Goal: Book appointment/travel/reservation

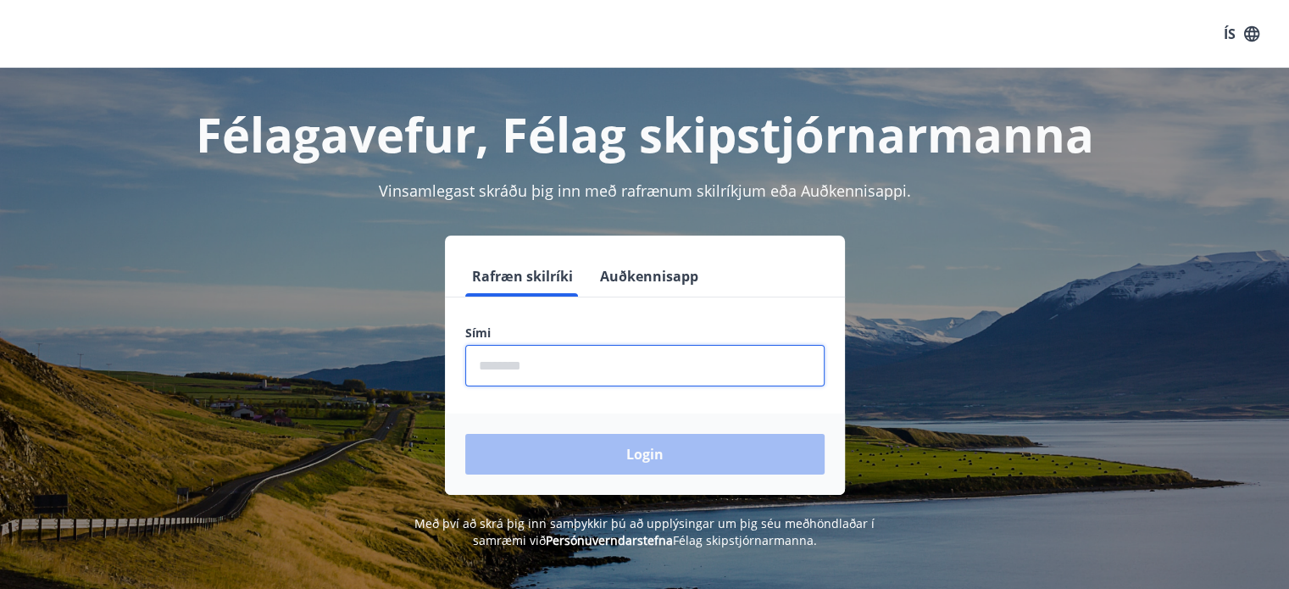
click at [522, 365] on input "phone" at bounding box center [644, 366] width 359 height 42
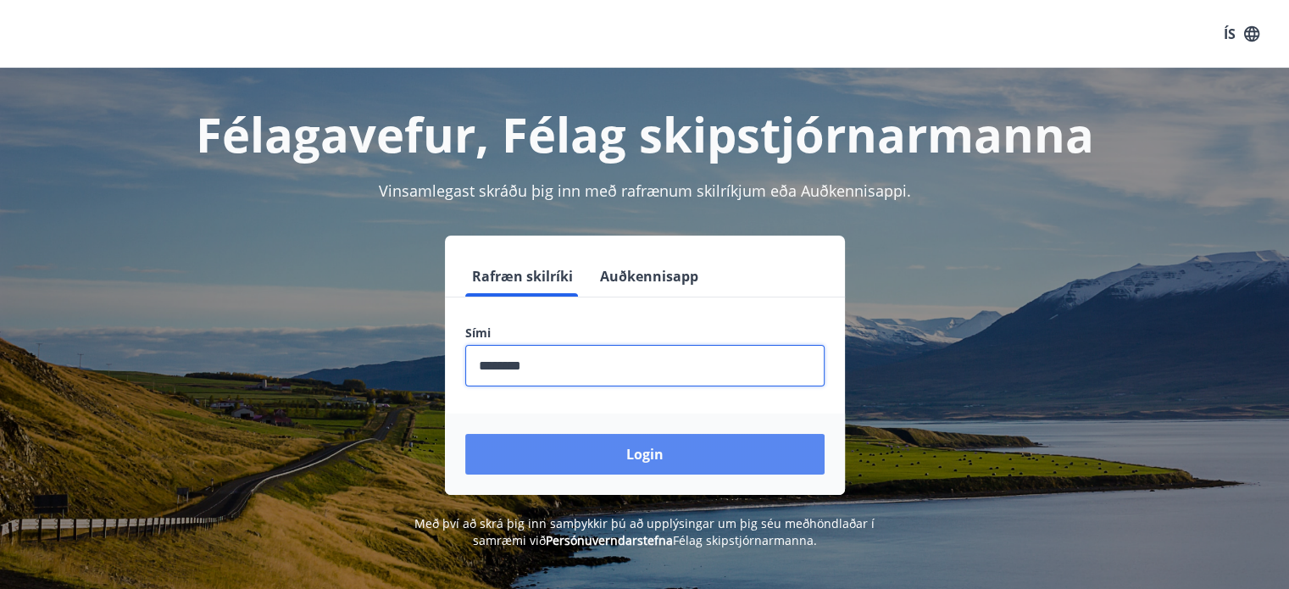
type input "********"
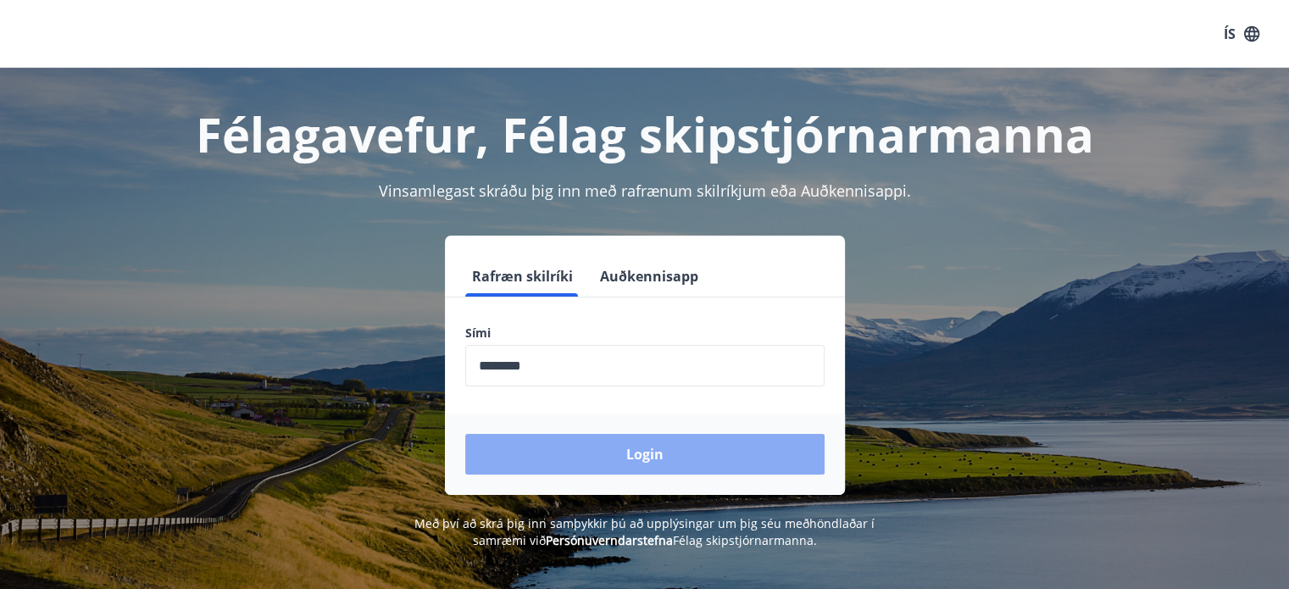
click at [634, 449] on button "Login" at bounding box center [644, 454] width 359 height 41
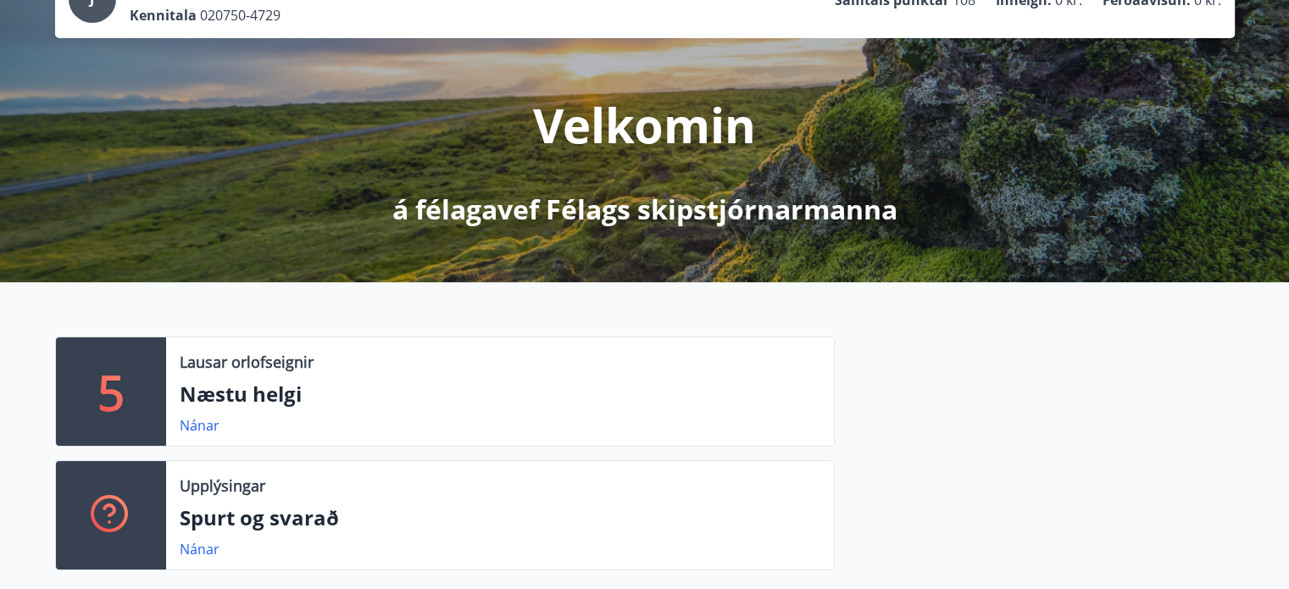
scroll to position [170, 0]
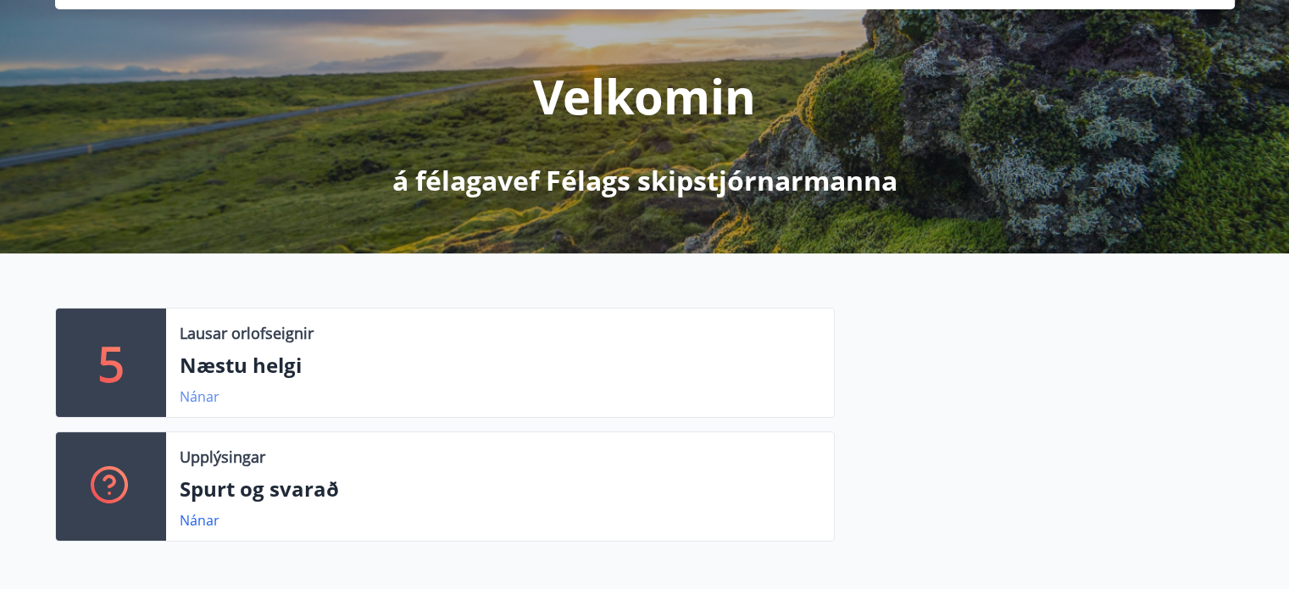
click at [187, 397] on link "Nánar" at bounding box center [200, 396] width 40 height 19
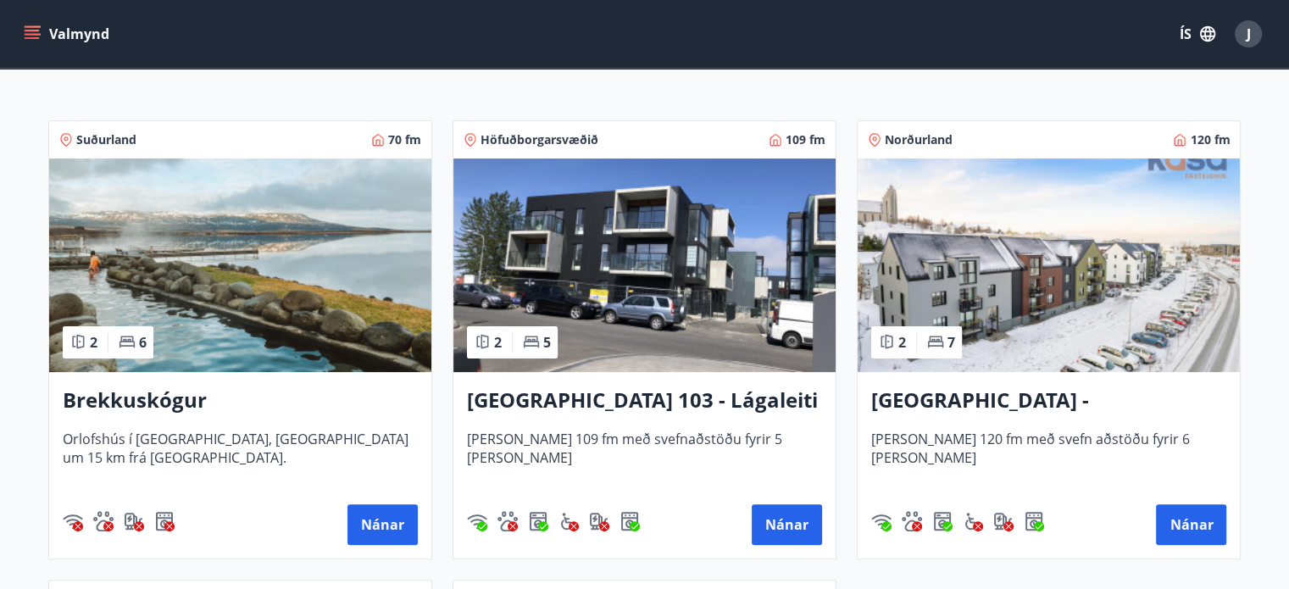
scroll to position [339, 0]
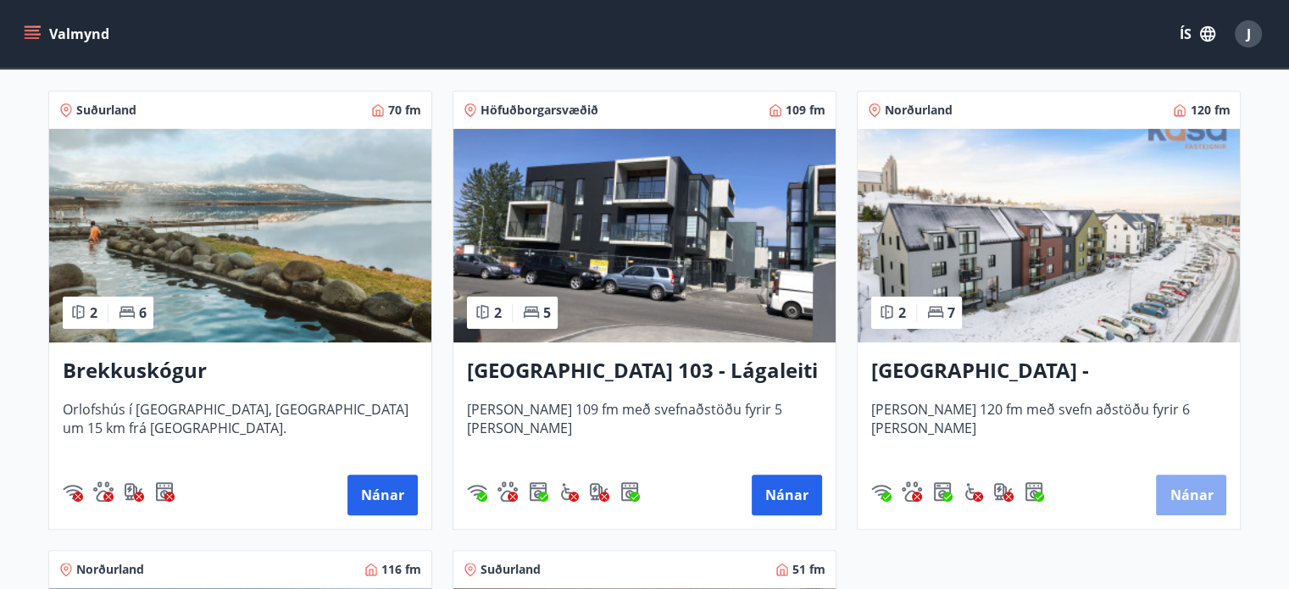
click at [1190, 493] on button "Nánar" at bounding box center [1191, 495] width 70 height 41
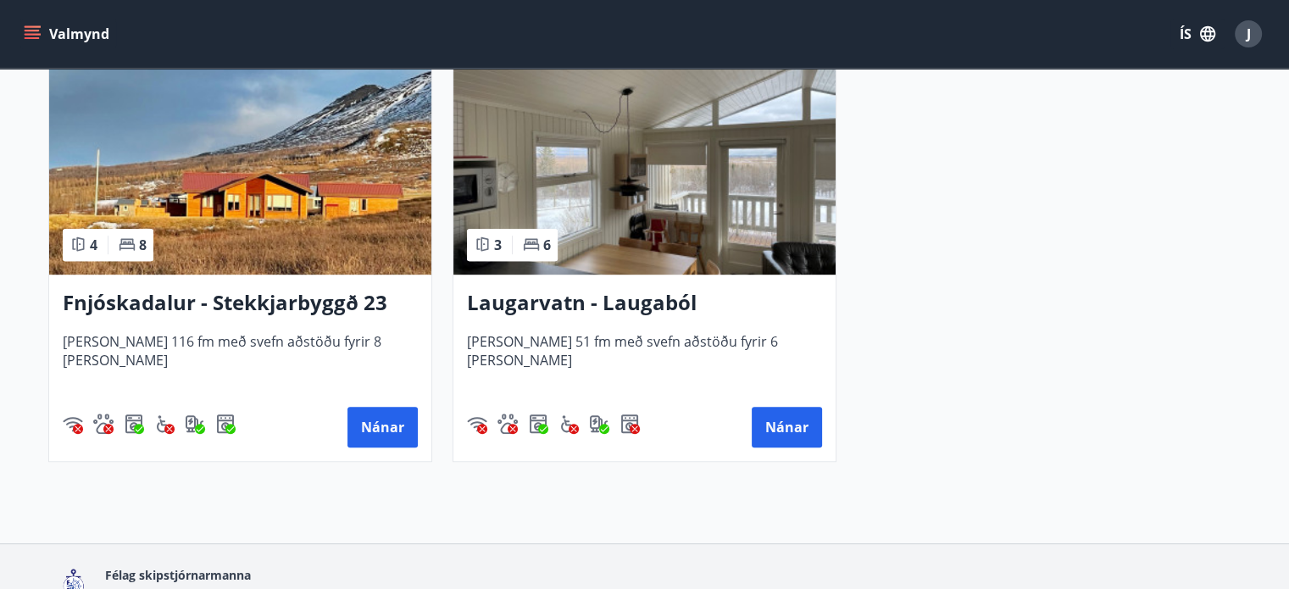
scroll to position [877, 0]
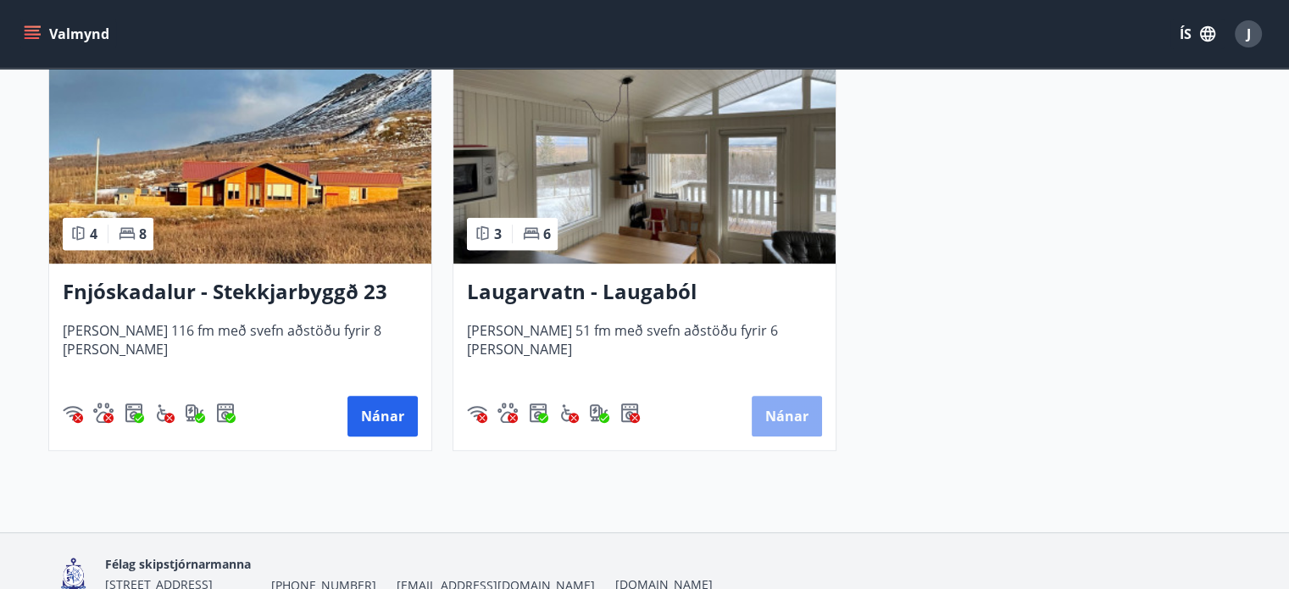
click at [791, 409] on button "Nánar" at bounding box center [787, 416] width 70 height 41
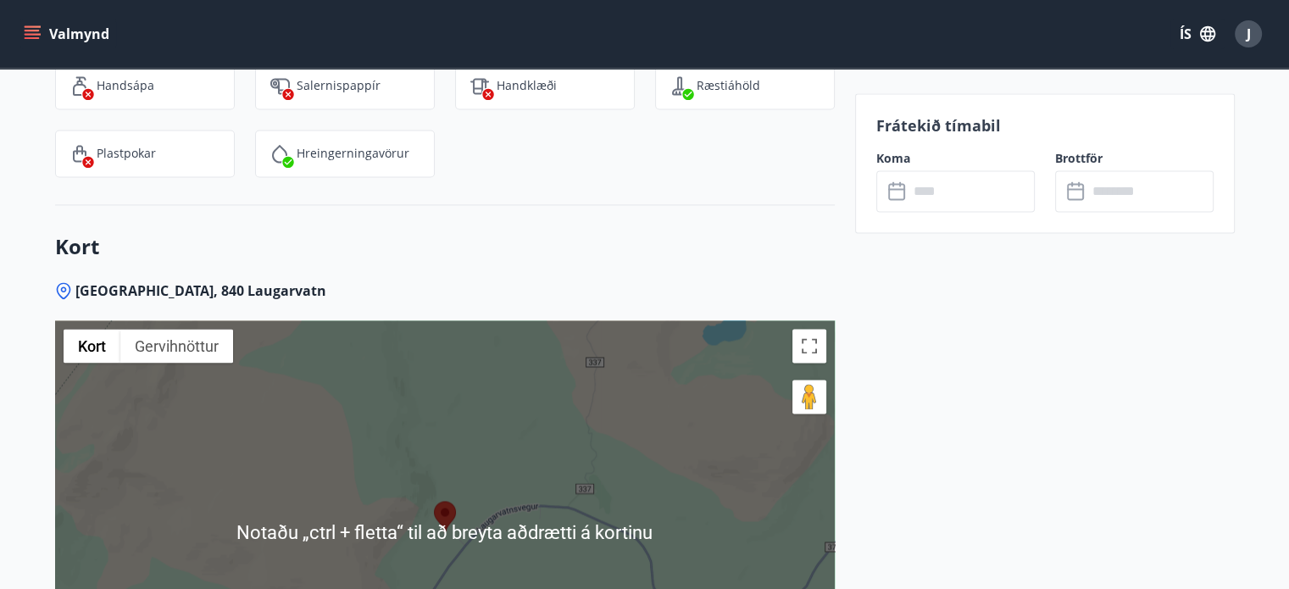
scroll to position [2628, 0]
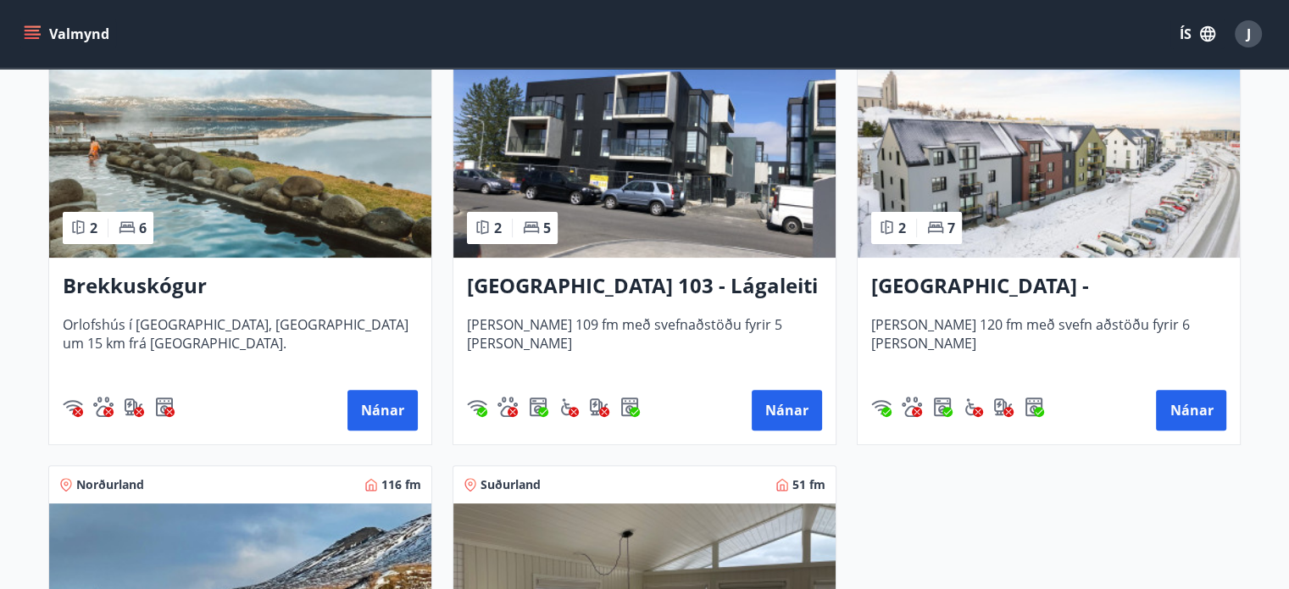
scroll to position [509, 0]
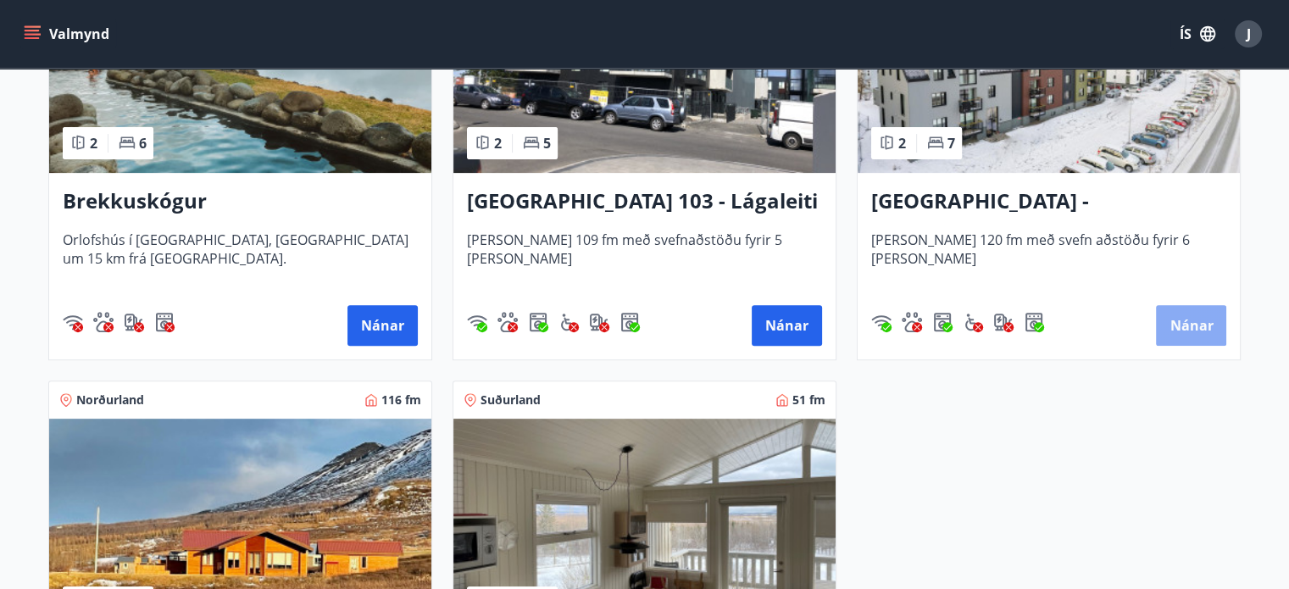
click at [1190, 320] on button "Nánar" at bounding box center [1191, 325] width 70 height 41
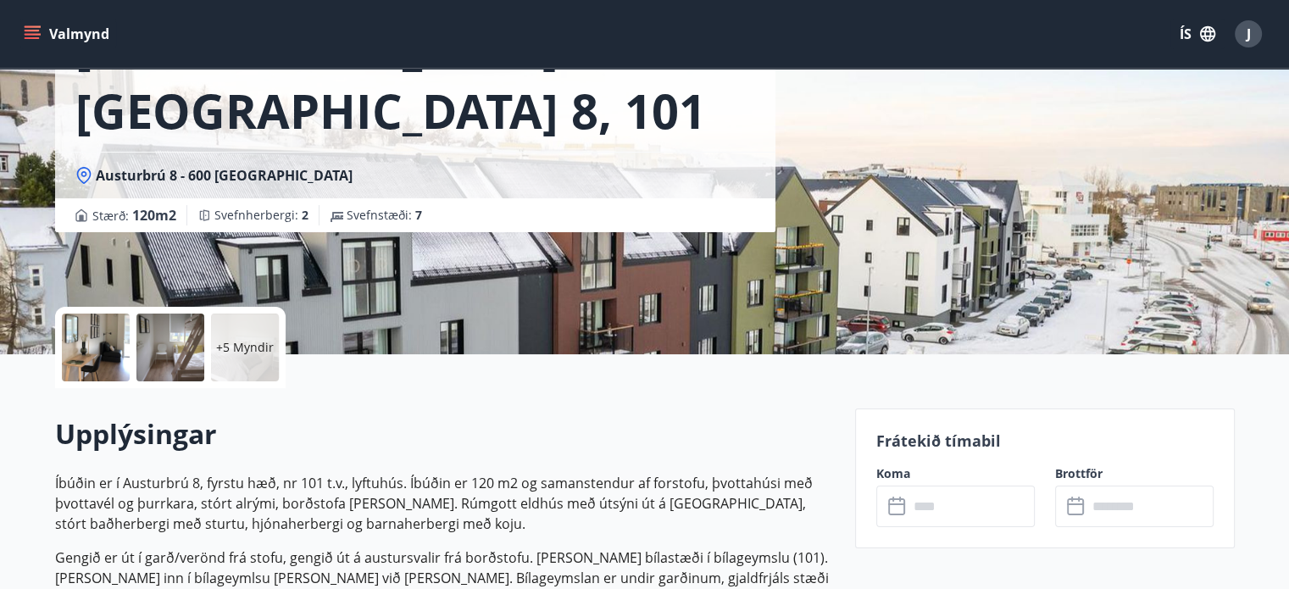
scroll to position [254, 0]
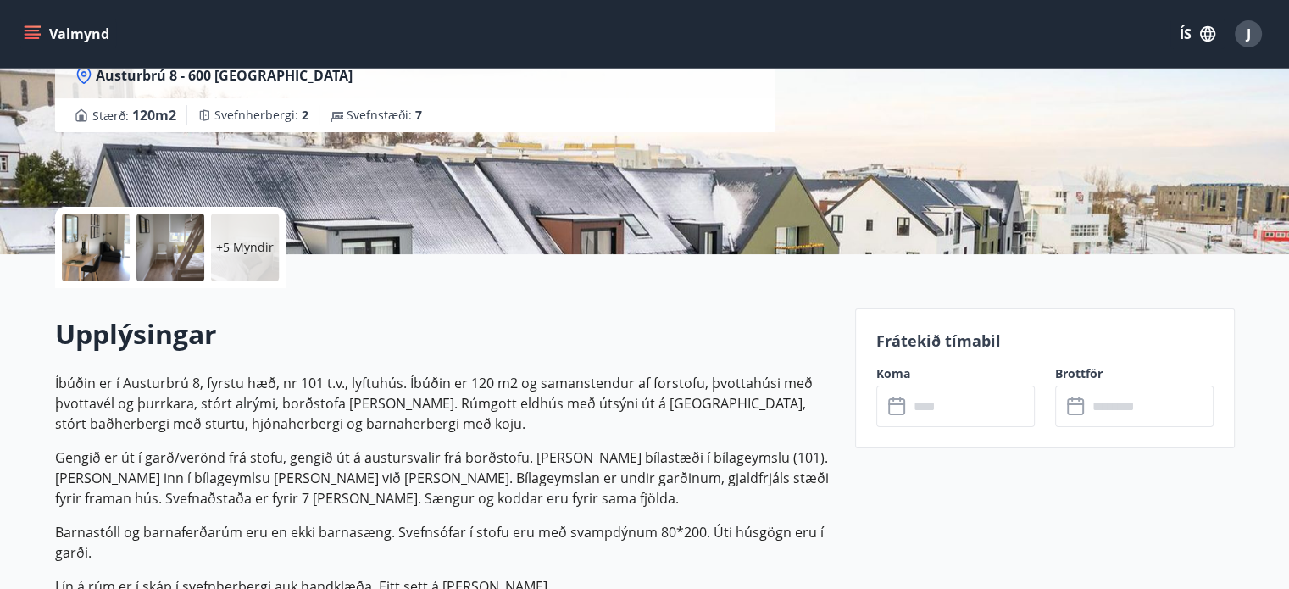
click at [895, 408] on icon at bounding box center [898, 407] width 20 height 20
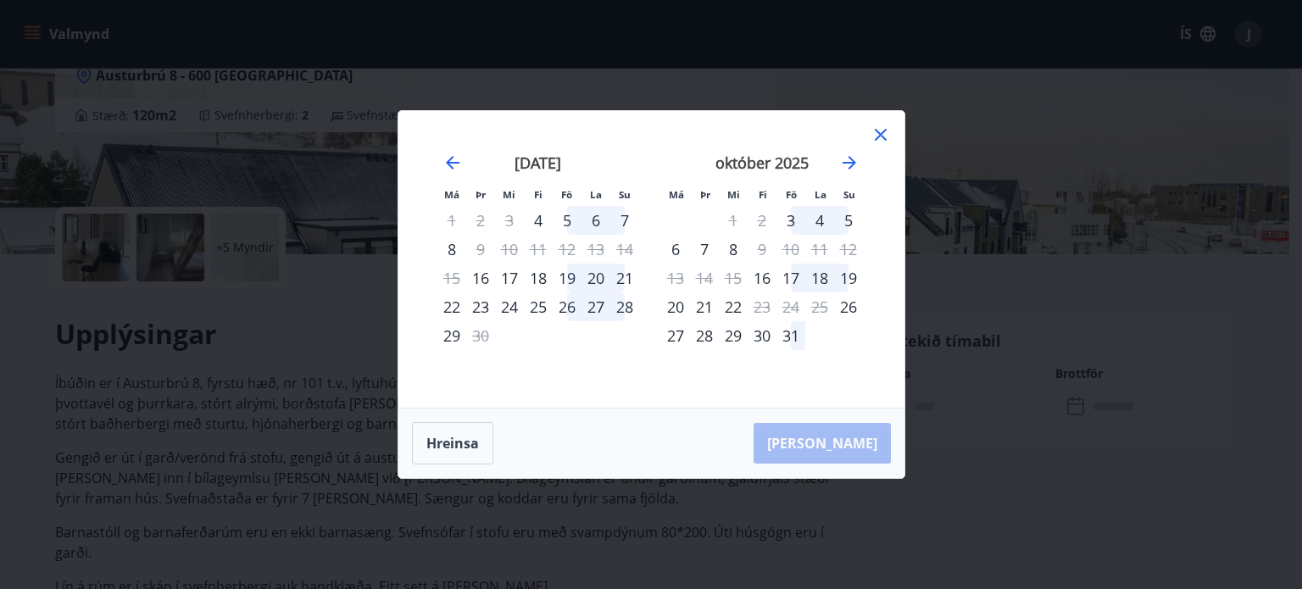
click at [878, 131] on icon at bounding box center [881, 135] width 20 height 20
